Goal: Find specific page/section

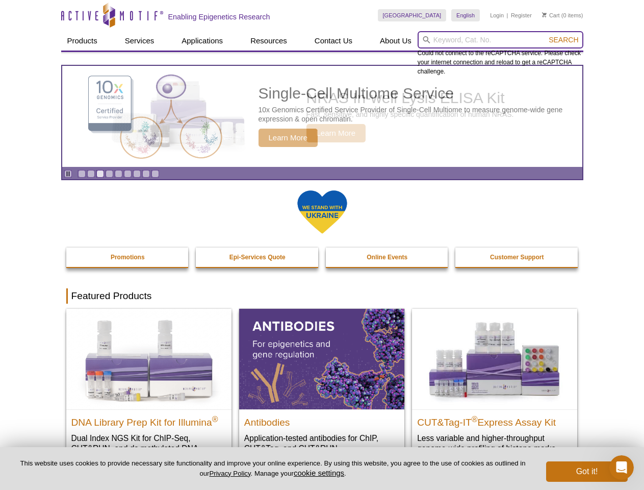
click at [500, 40] on input "search" at bounding box center [501, 39] width 166 height 17
click at [563, 40] on span "Search" at bounding box center [564, 40] width 30 height 8
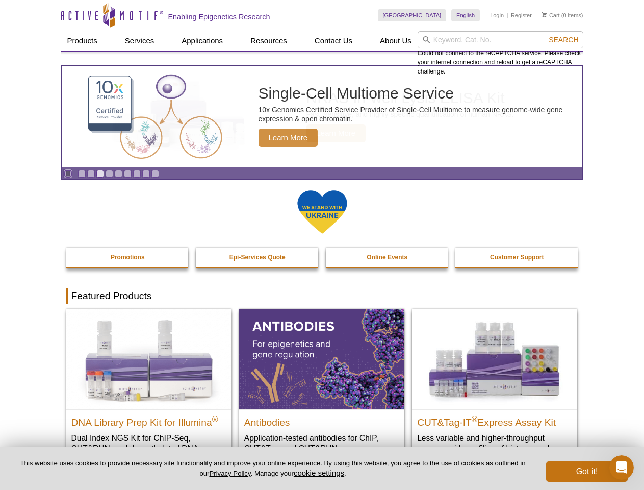
click at [68, 173] on icon "Pause" at bounding box center [68, 173] width 7 height 7
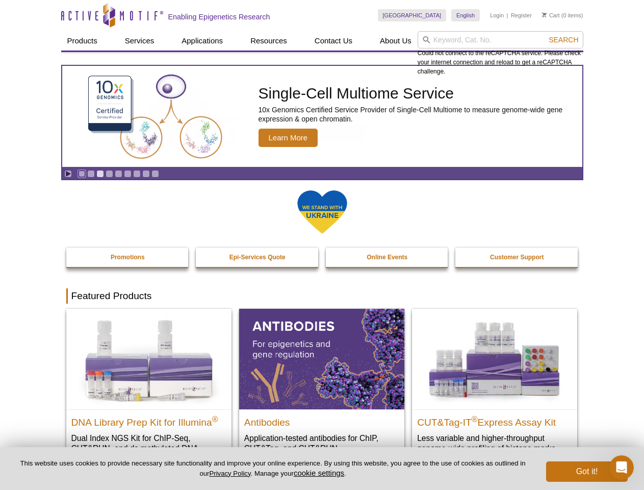
click at [82, 173] on link "Go to slide 1" at bounding box center [82, 174] width 8 height 8
click at [91, 173] on link "Go to slide 2" at bounding box center [91, 174] width 8 height 8
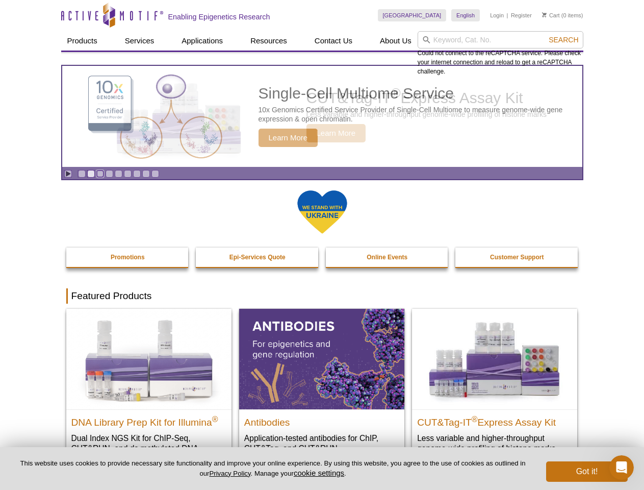
click at [100, 173] on link "Go to slide 3" at bounding box center [100, 174] width 8 height 8
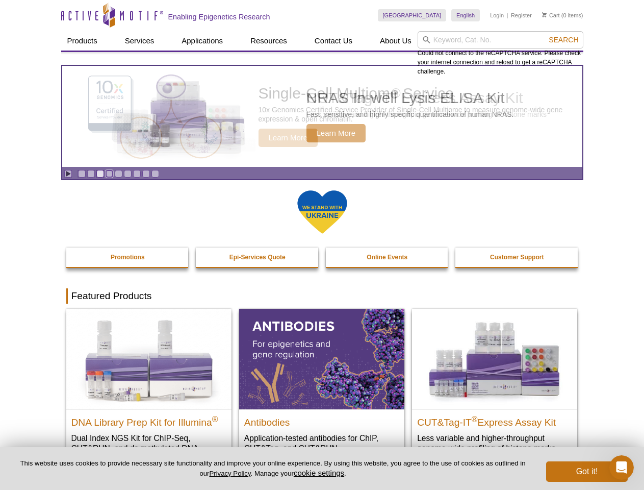
click at [109, 173] on link "Go to slide 4" at bounding box center [110, 174] width 8 height 8
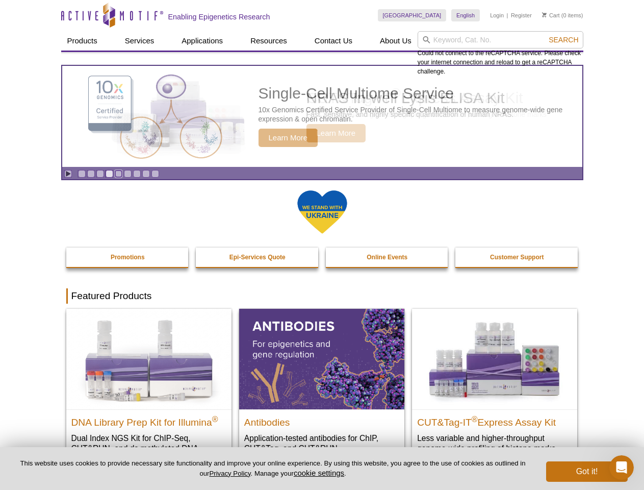
click at [118, 173] on link "Go to slide 5" at bounding box center [119, 174] width 8 height 8
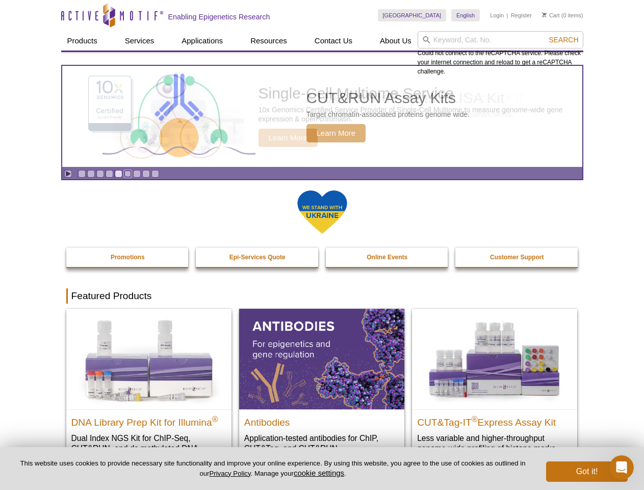
click at [127, 173] on link "Go to slide 6" at bounding box center [128, 174] width 8 height 8
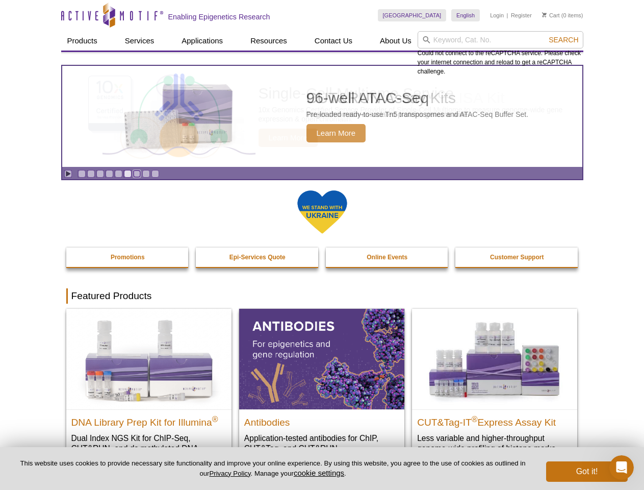
click at [137, 173] on link "Go to slide 7" at bounding box center [137, 174] width 8 height 8
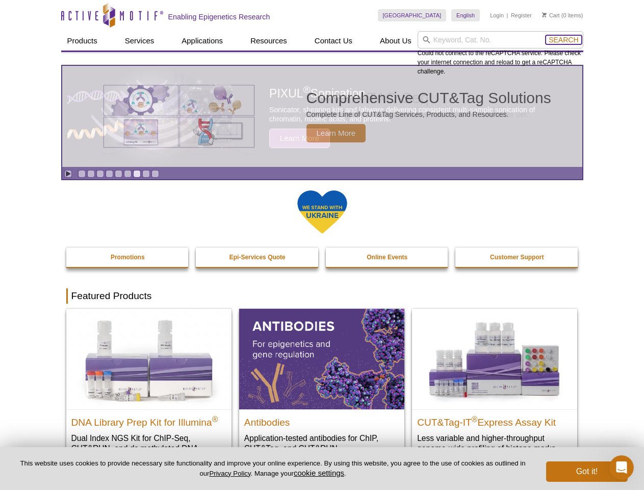
click at [563, 40] on span "Search" at bounding box center [564, 40] width 30 height 8
